Goal: Entertainment & Leisure: Consume media (video, audio)

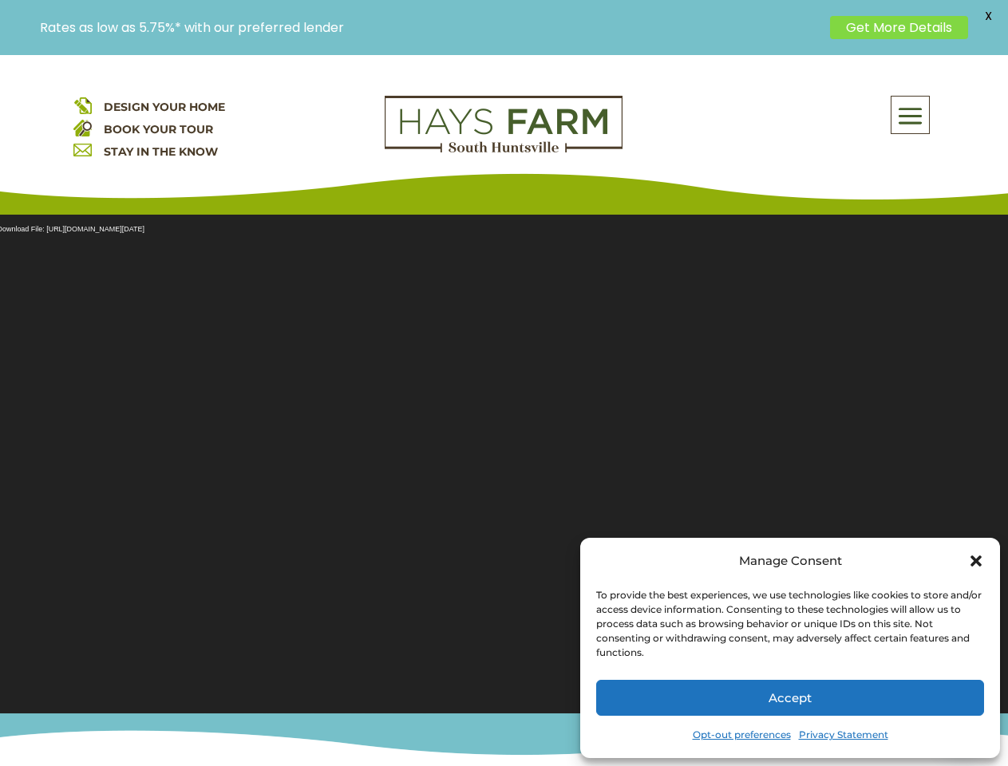
click at [503, 410] on section "Video Player Media error: Format(s) not supported or source(s) not found Downlo…" at bounding box center [504, 454] width 1008 height 519
click at [910, 115] on span at bounding box center [909, 115] width 37 height 37
click at [503, 454] on section "Video Player Media error: Format(s) not supported or source(s) not found Downlo…" at bounding box center [504, 454] width 1008 height 519
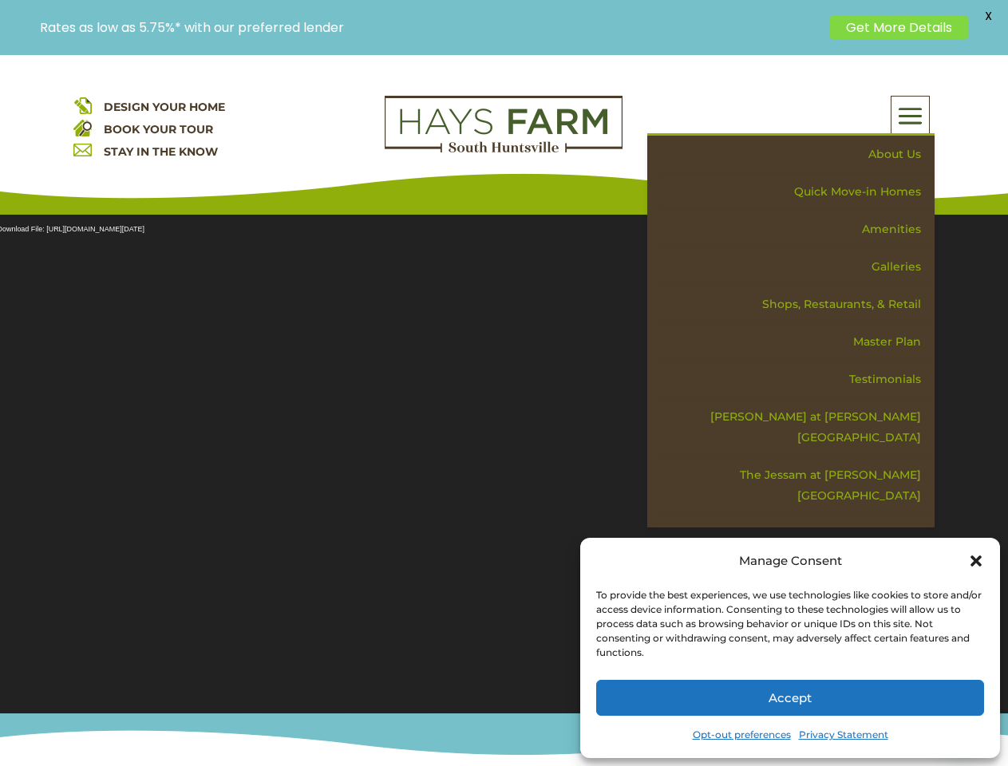
click at [503, 454] on section "Video Player Media error: Format(s) not supported or source(s) not found Downlo…" at bounding box center [504, 454] width 1008 height 519
click at [988, 16] on span "X" at bounding box center [988, 16] width 24 height 24
